Goal: Find specific page/section: Find specific page/section

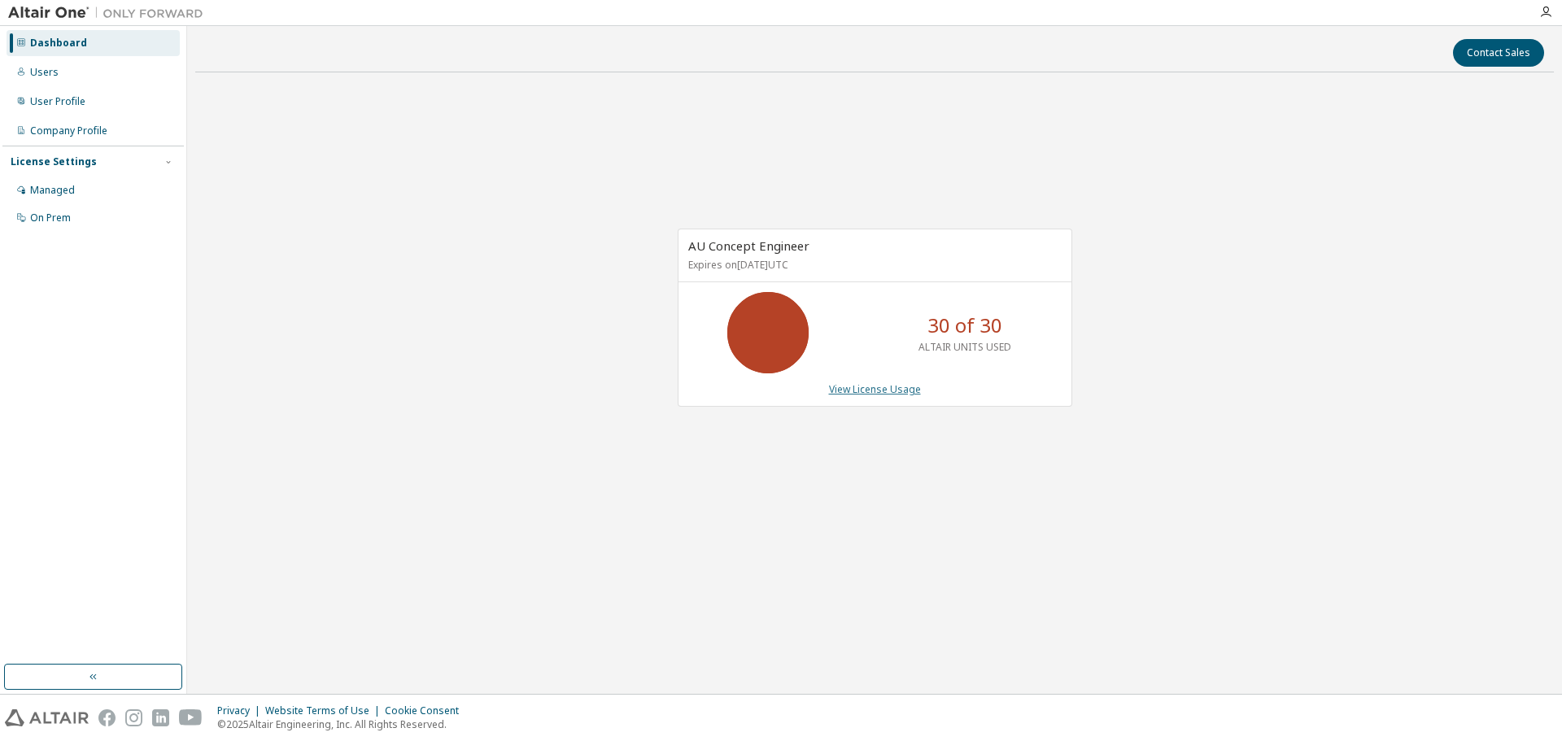
click at [873, 390] on link "View License Usage" at bounding box center [875, 389] width 92 height 14
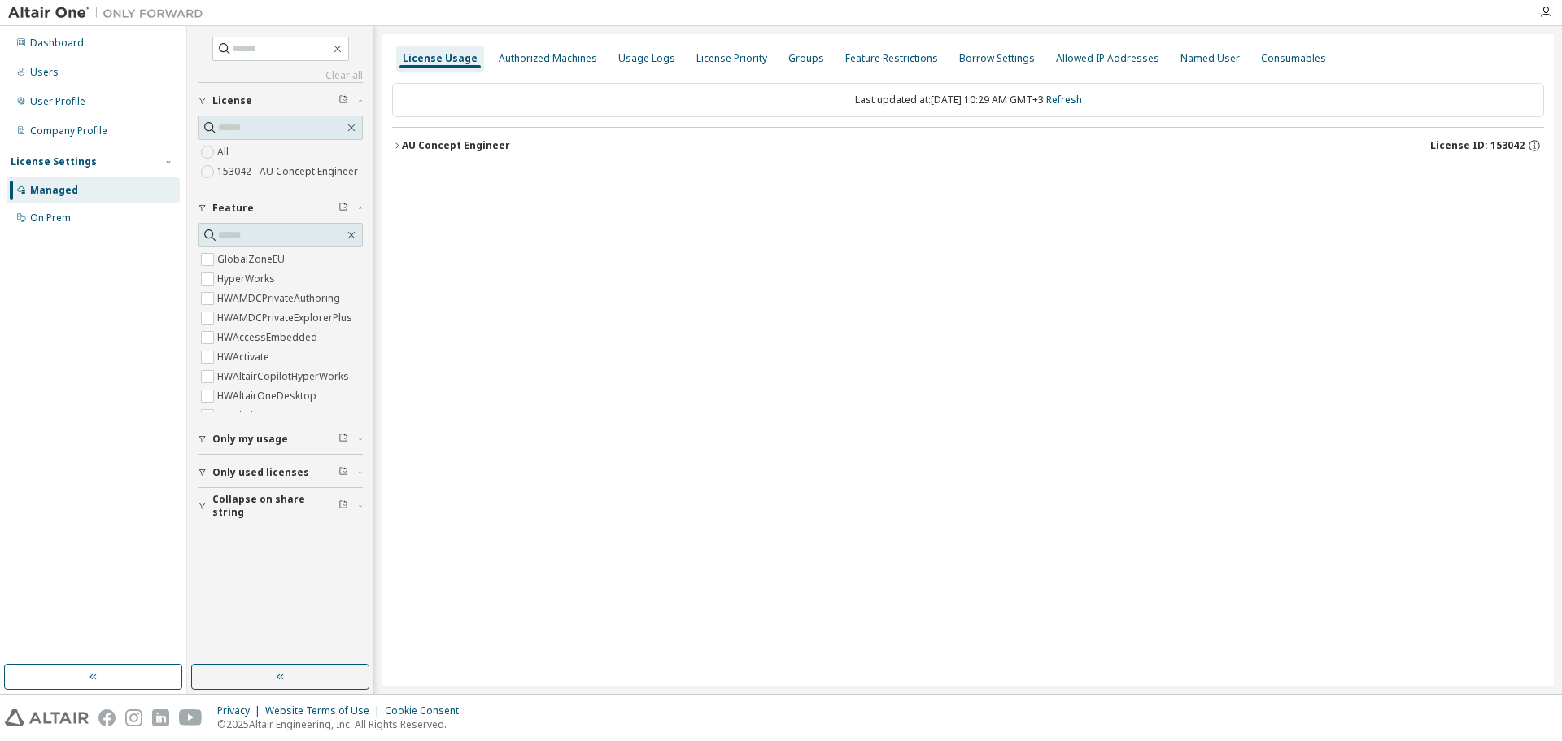
click at [397, 147] on icon "button" at bounding box center [396, 145] width 3 height 6
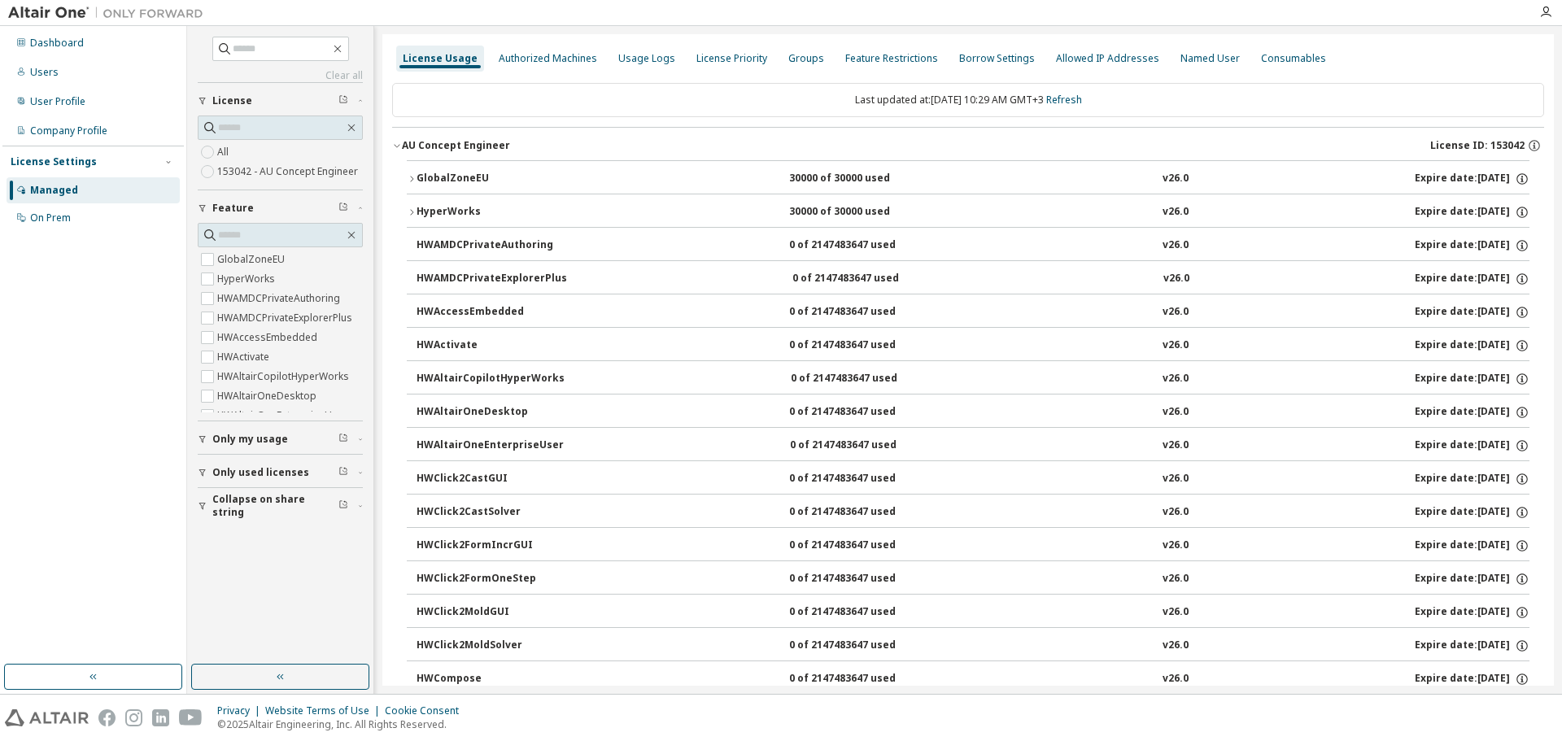
click at [412, 177] on icon "button" at bounding box center [412, 179] width 10 height 10
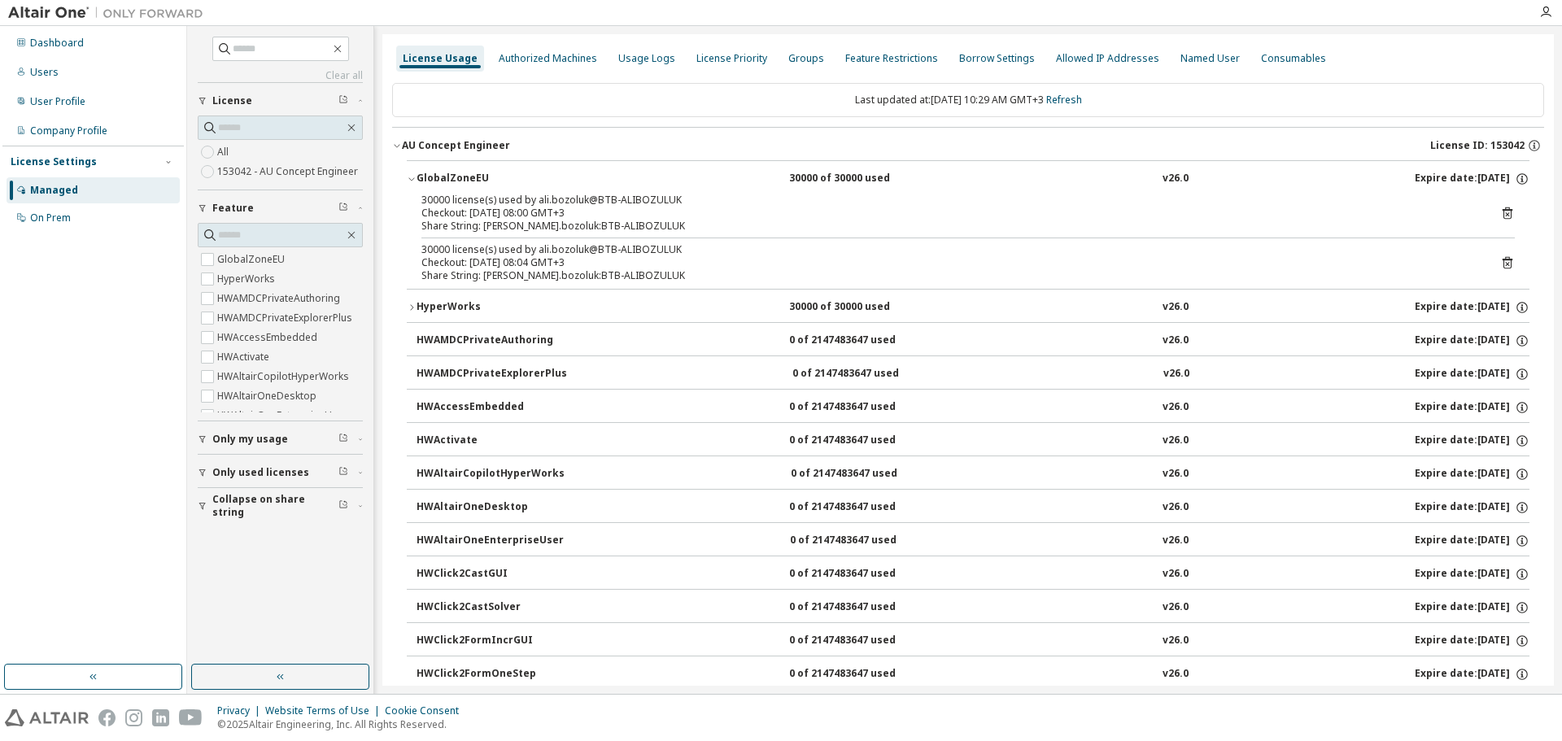
click at [412, 177] on icon "button" at bounding box center [412, 179] width 10 height 10
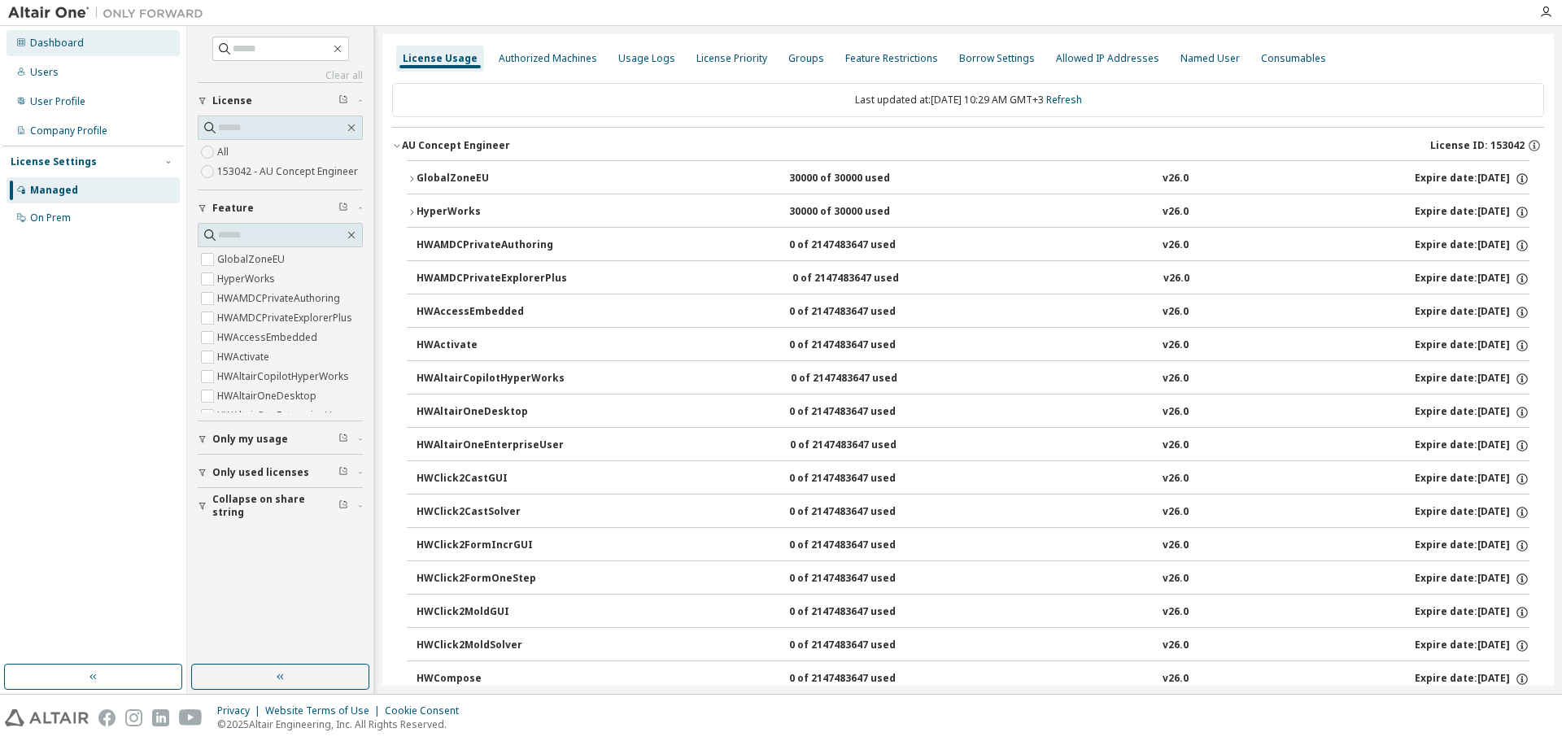
click at [50, 41] on div "Dashboard" at bounding box center [57, 43] width 54 height 13
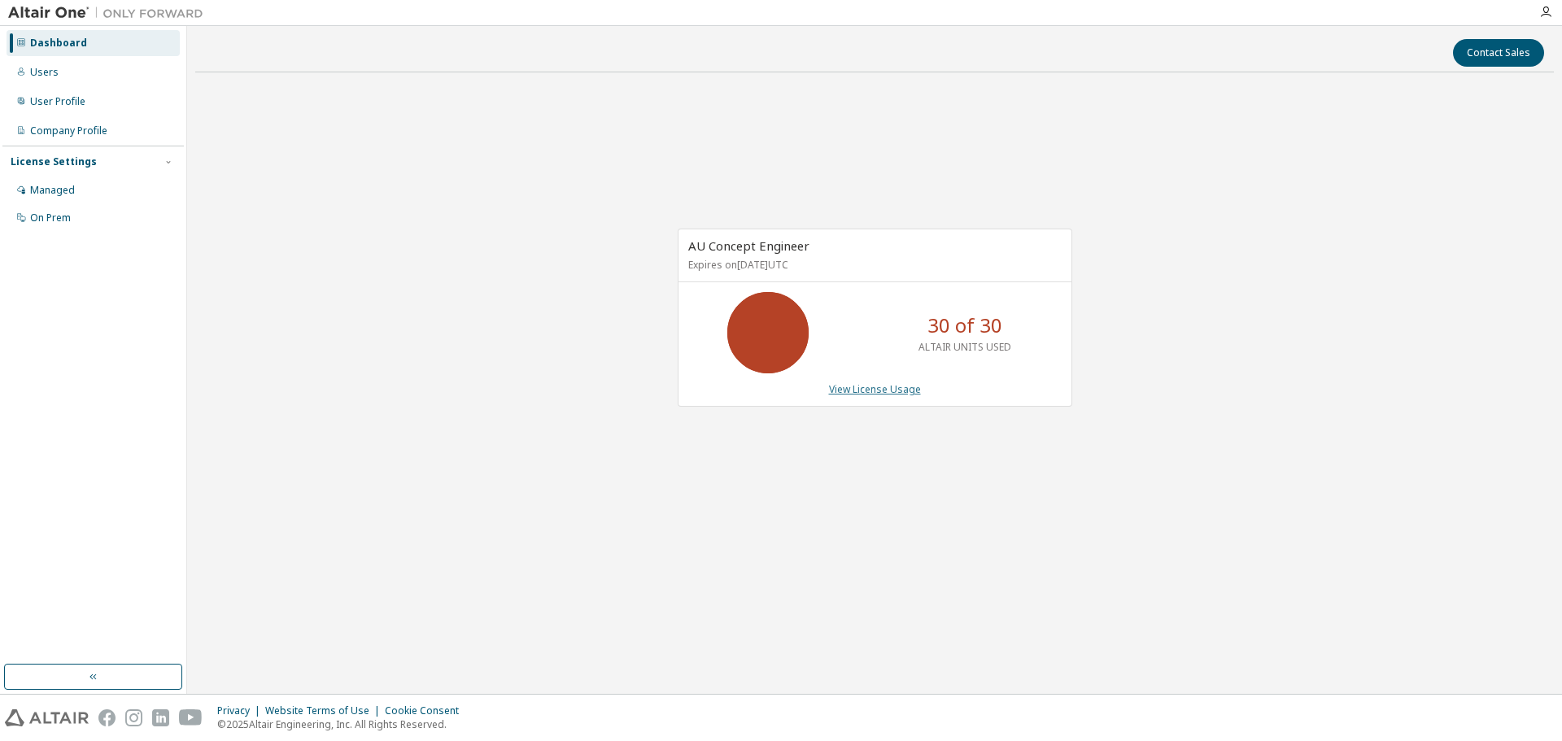
click at [867, 390] on link "View License Usage" at bounding box center [875, 389] width 92 height 14
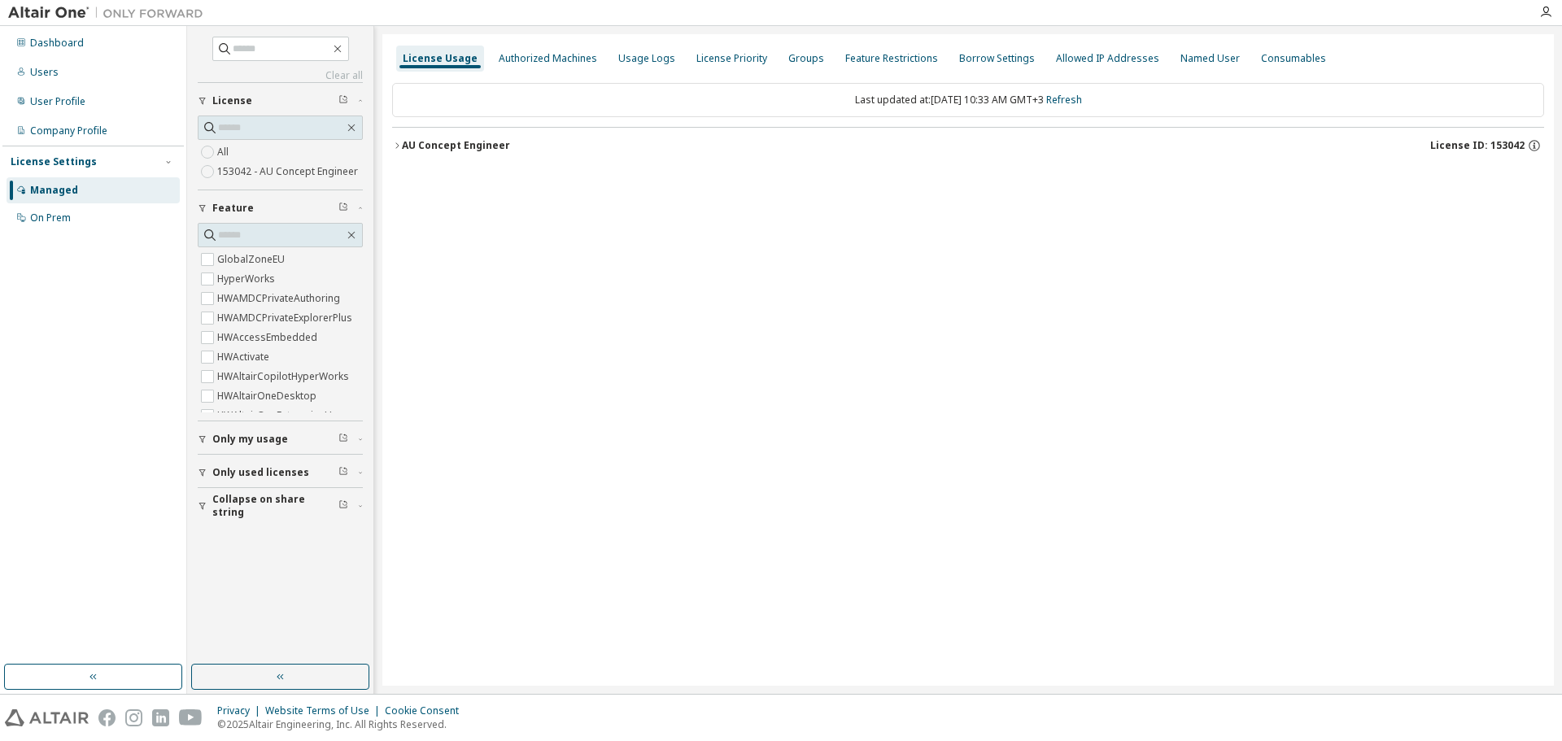
click at [400, 144] on icon "button" at bounding box center [397, 146] width 10 height 10
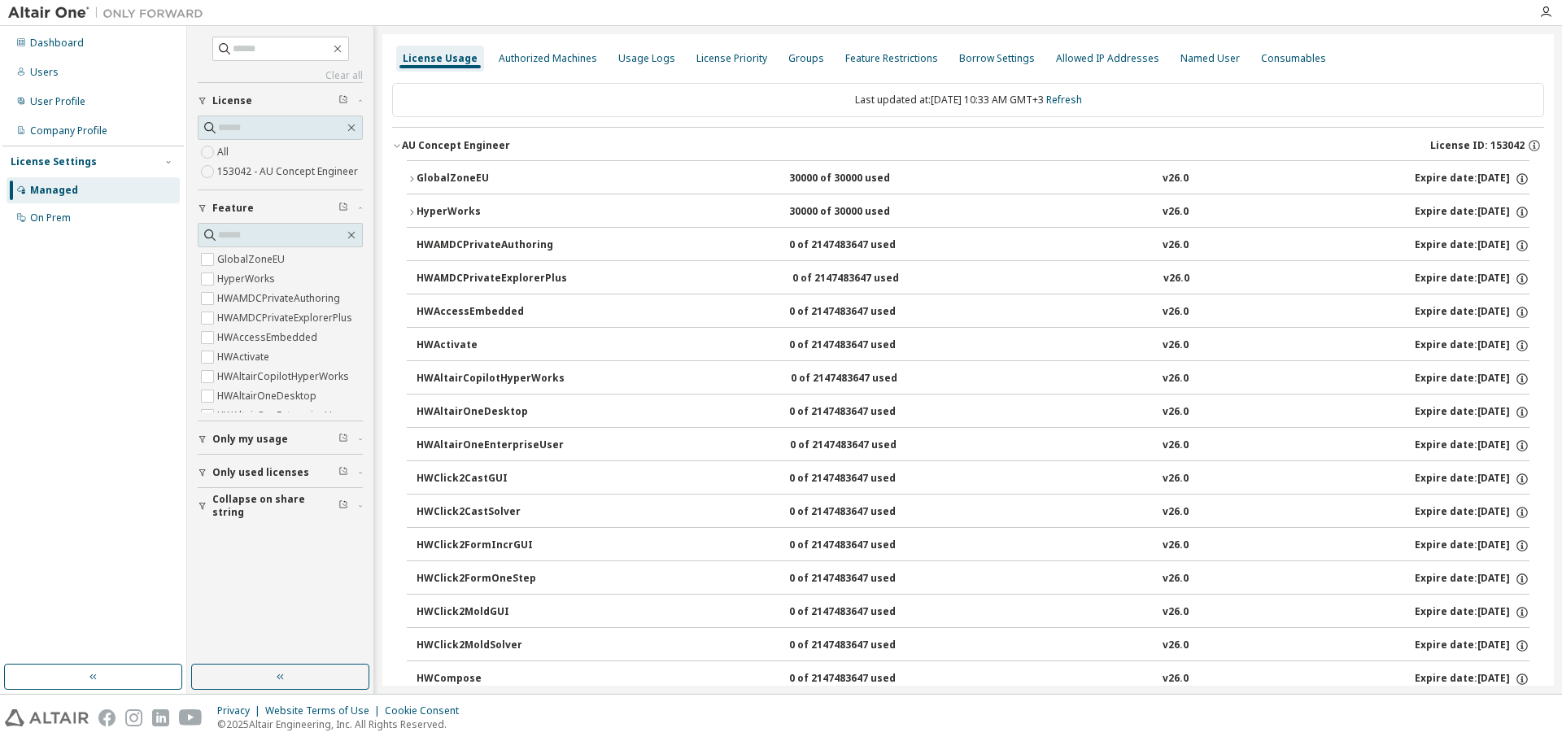
click at [414, 180] on icon "button" at bounding box center [412, 179] width 10 height 10
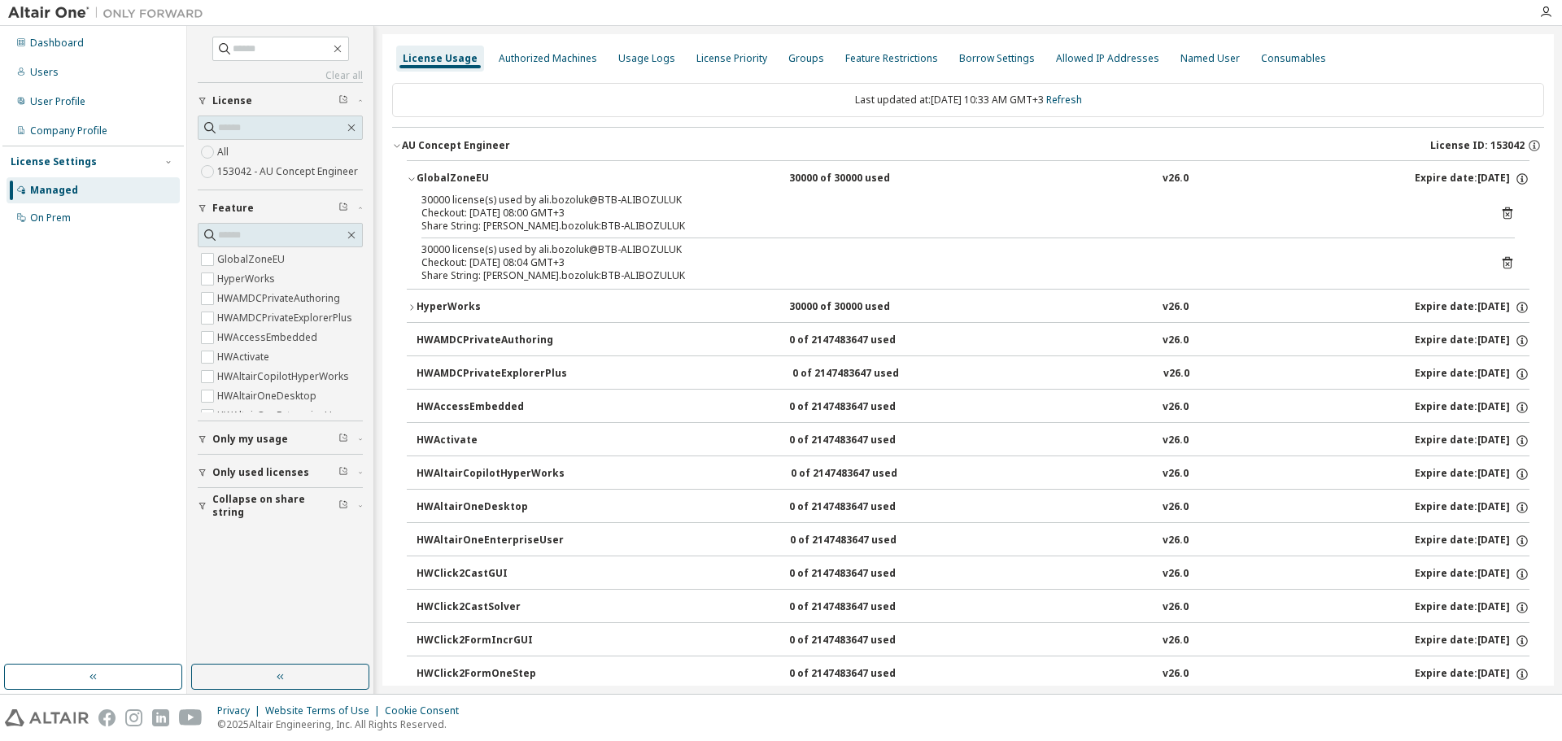
click at [412, 180] on icon "button" at bounding box center [411, 179] width 6 height 3
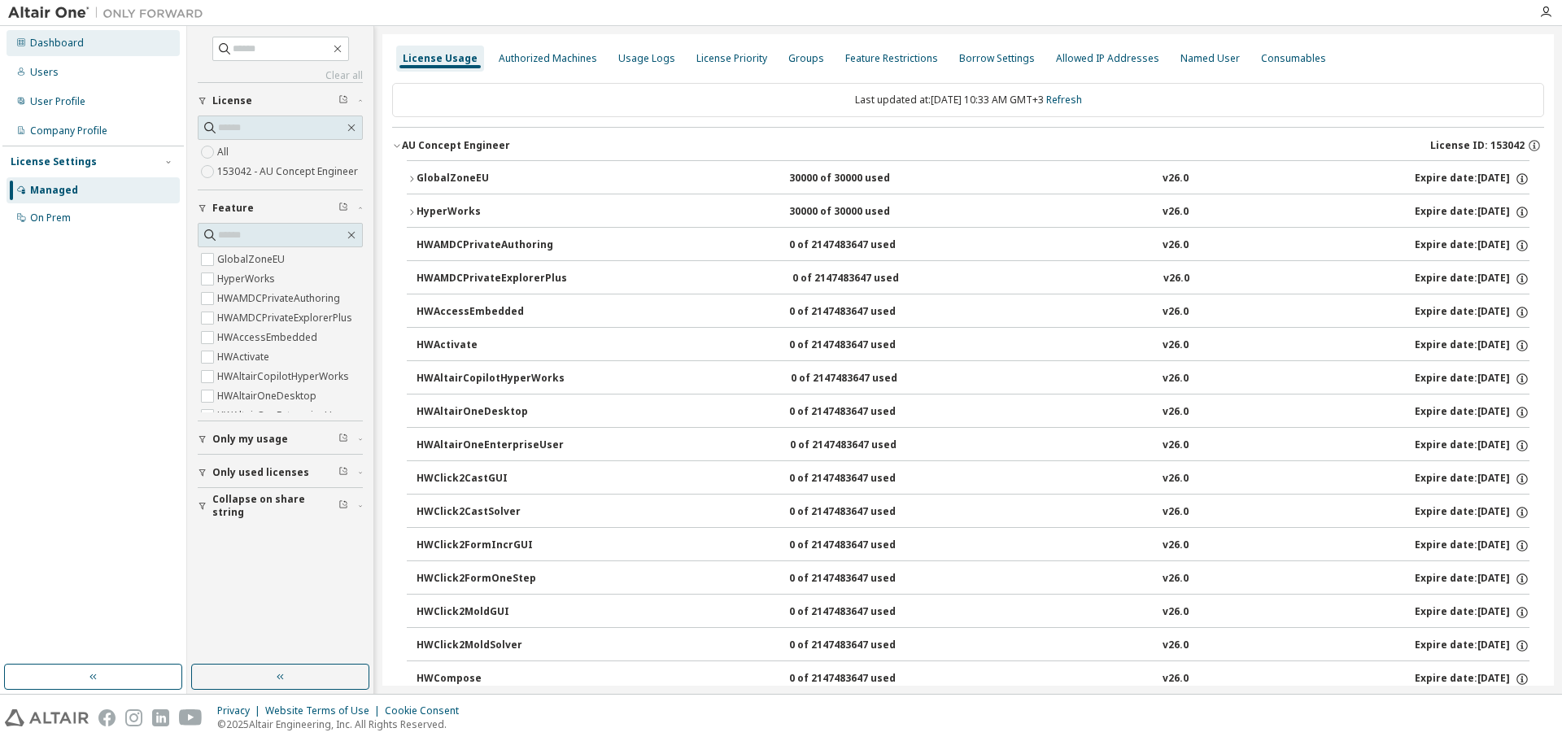
click at [61, 46] on div "Dashboard" at bounding box center [57, 43] width 54 height 13
